Goal: Find specific page/section: Find specific page/section

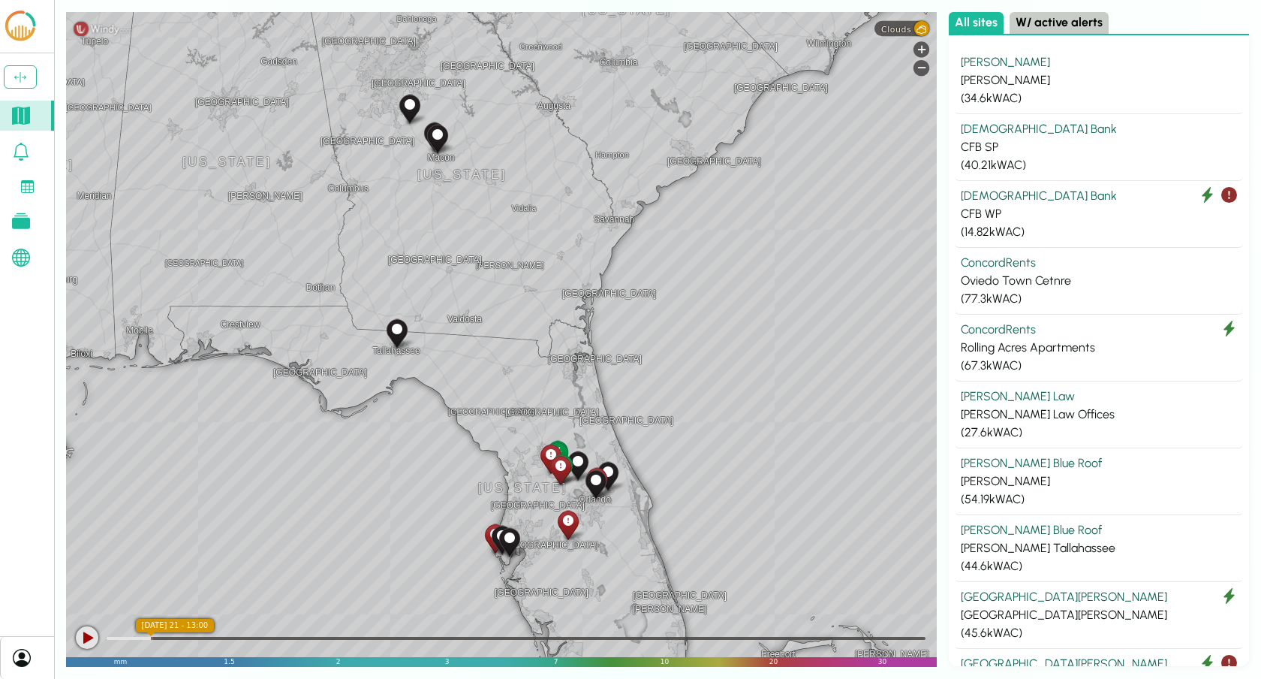
click at [18, 218] on icon at bounding box center [21, 221] width 18 height 16
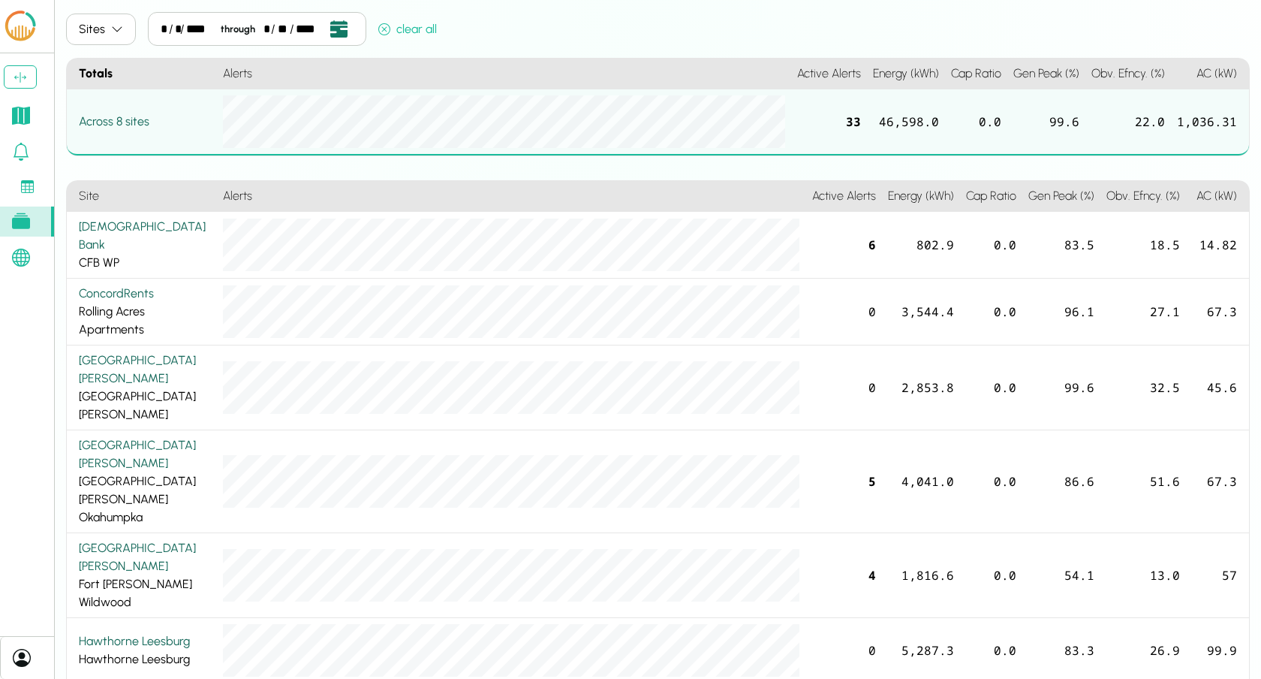
click at [337, 19] on button "Open date picker" at bounding box center [338, 29] width 29 height 20
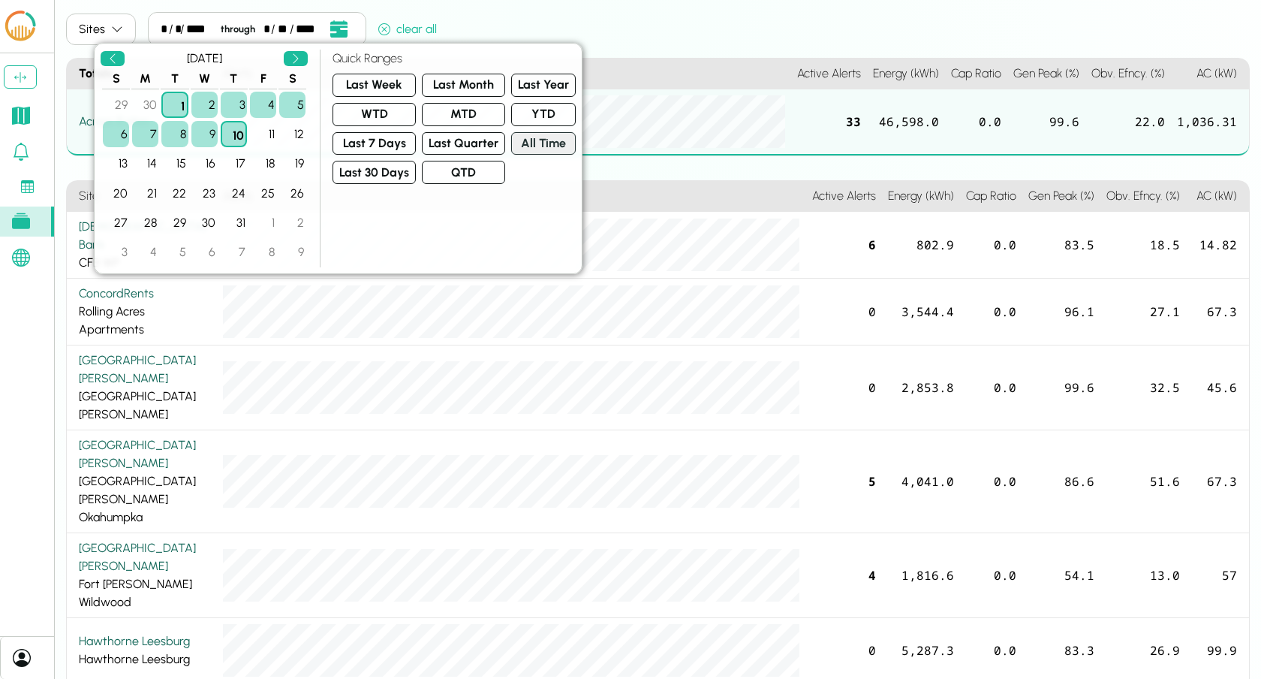
click at [521, 141] on button "All Time" at bounding box center [543, 143] width 65 height 23
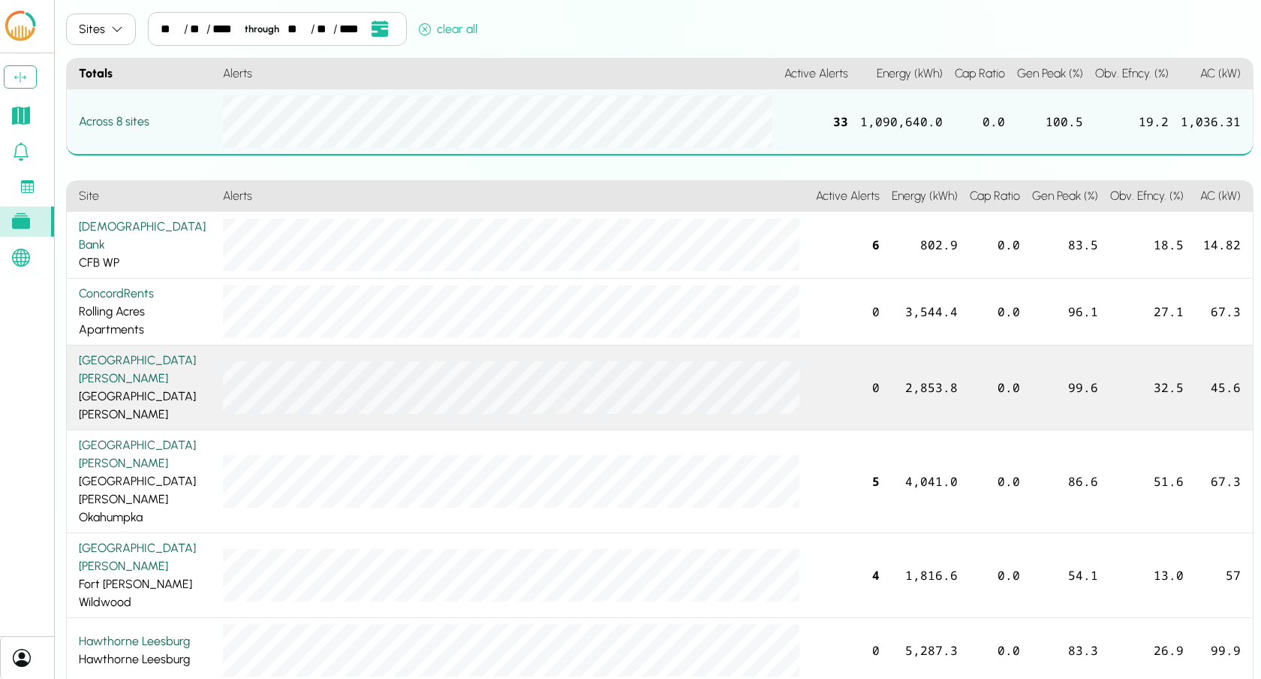
scroll to position [68, 0]
